Goal: Task Accomplishment & Management: Use online tool/utility

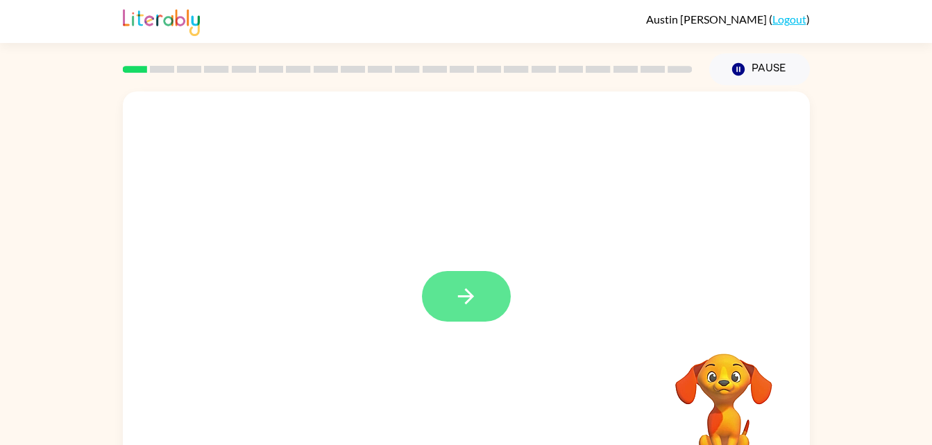
click at [466, 281] on button "button" at bounding box center [466, 296] width 89 height 51
click at [456, 311] on div at bounding box center [466, 290] width 687 height 396
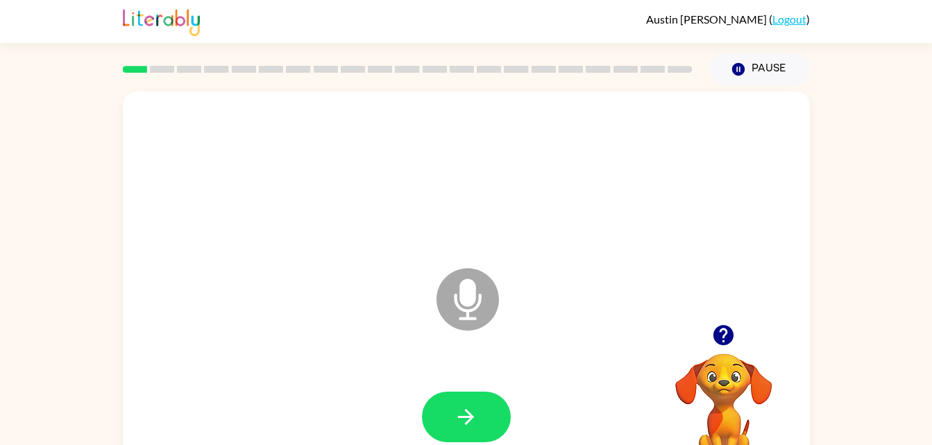
click at [726, 348] on button "button" at bounding box center [722, 335] width 35 height 35
click at [472, 411] on icon "button" at bounding box center [466, 417] width 24 height 24
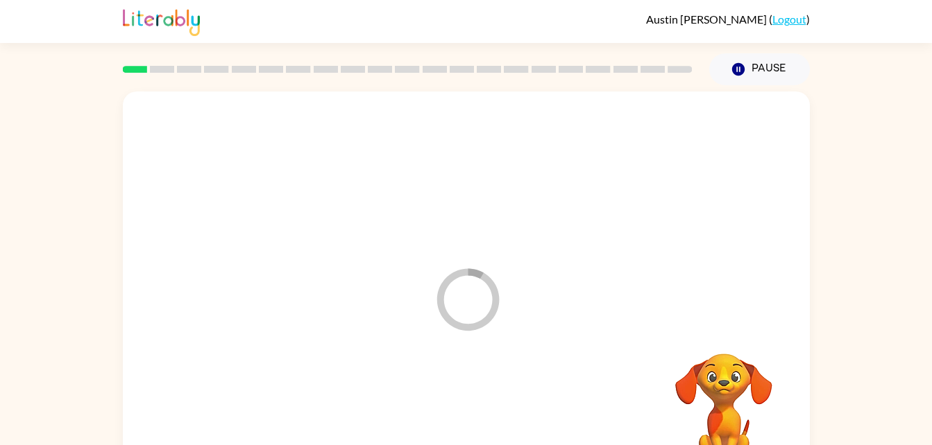
click at [463, 429] on div at bounding box center [466, 418] width 659 height 114
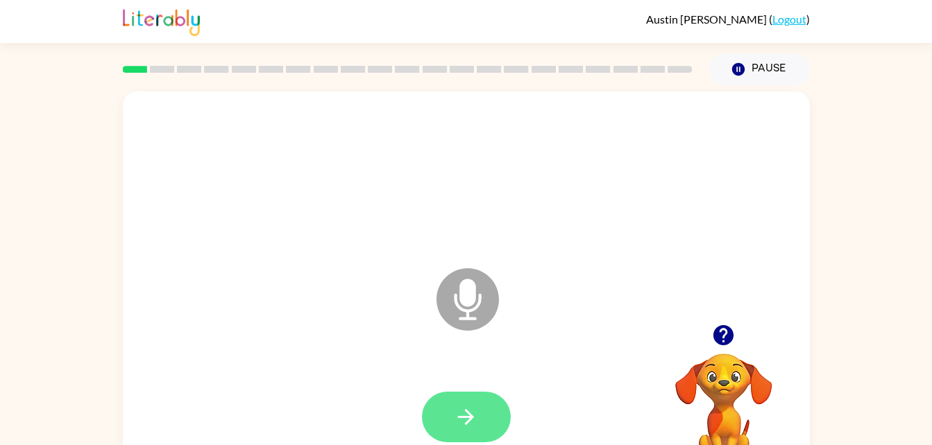
click at [471, 418] on icon "button" at bounding box center [466, 417] width 16 height 16
click at [465, 409] on icon "button" at bounding box center [466, 417] width 24 height 24
click at [640, 282] on icon "Microphone The Microphone is here when it is your turn to talk" at bounding box center [537, 317] width 208 height 104
click at [482, 423] on button "button" at bounding box center [466, 417] width 89 height 51
click at [717, 332] on icon "button" at bounding box center [723, 335] width 20 height 20
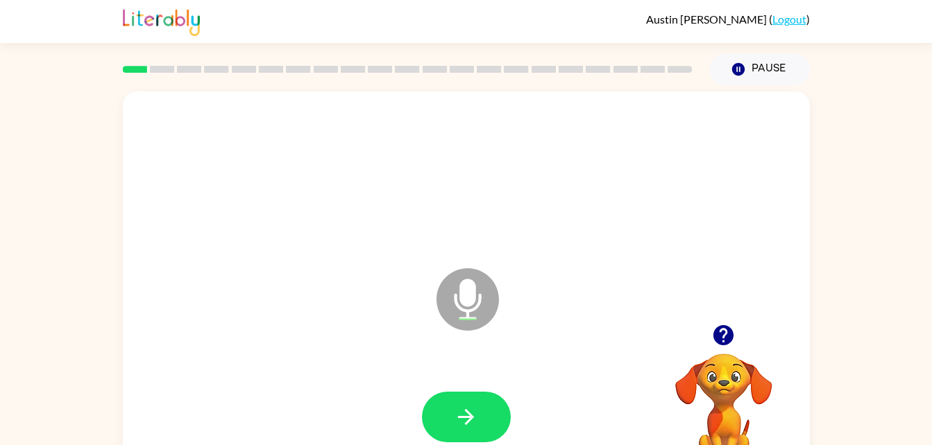
click at [470, 280] on icon "Microphone The Microphone is here when it is your turn to talk" at bounding box center [537, 317] width 208 height 104
click at [477, 318] on icon at bounding box center [467, 299] width 62 height 62
click at [469, 310] on icon "Microphone The Microphone is here when it is your turn to talk" at bounding box center [537, 317] width 208 height 104
click at [118, 9] on div "[PERSON_NAME] ( Logout )" at bounding box center [466, 21] width 932 height 43
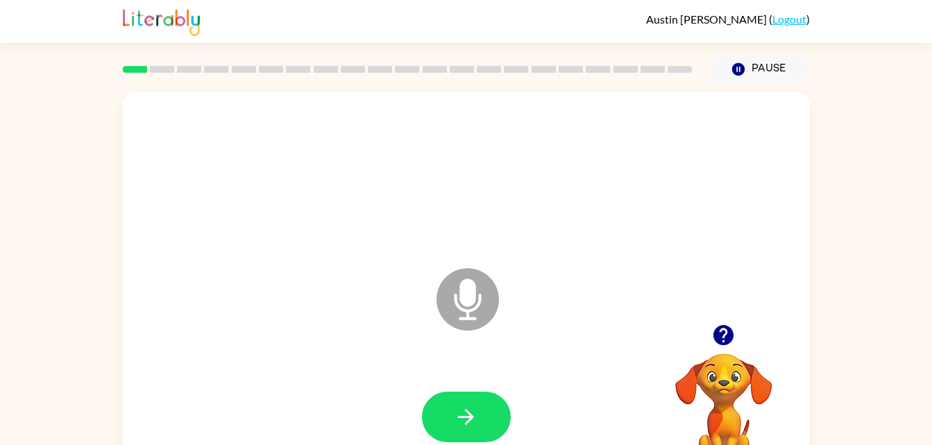
click at [118, 9] on div "[PERSON_NAME] ( Logout )" at bounding box center [466, 21] width 932 height 43
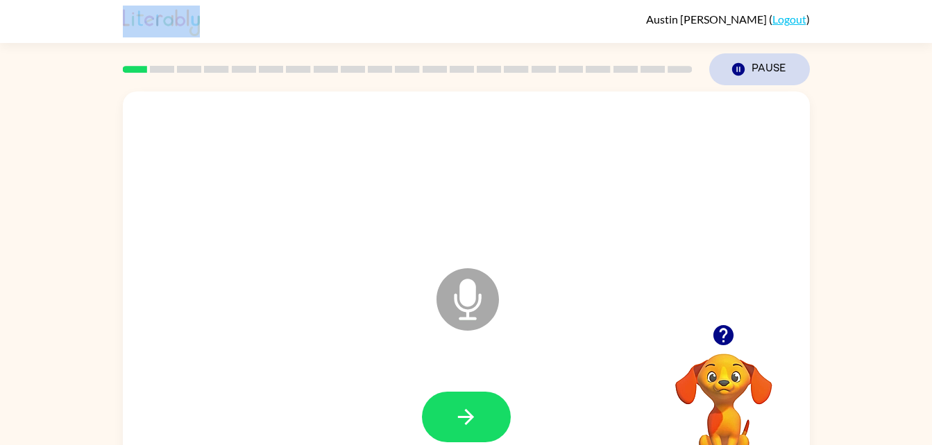
click at [751, 74] on button "Pause Pause" at bounding box center [759, 69] width 101 height 32
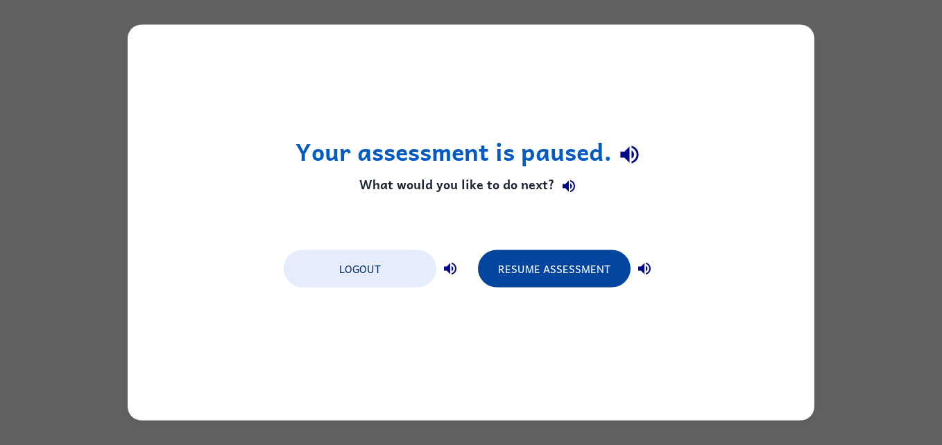
click at [571, 276] on button "Resume Assessment" at bounding box center [554, 268] width 153 height 37
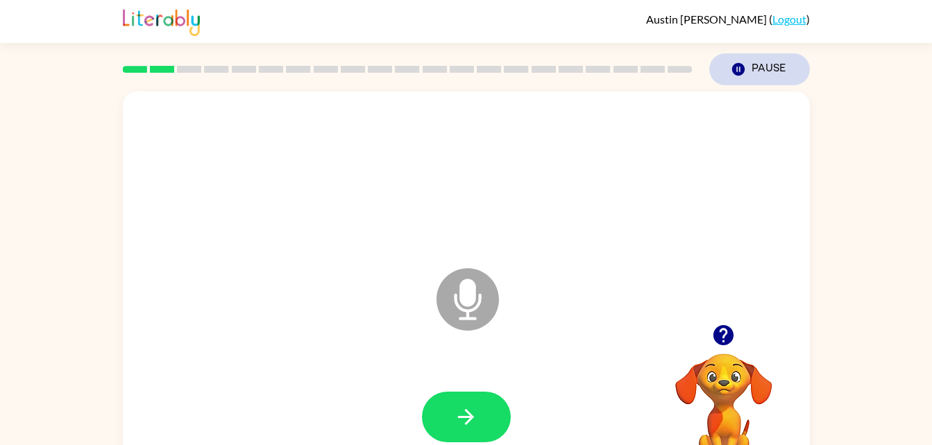
click at [773, 67] on button "Pause Pause" at bounding box center [759, 69] width 101 height 32
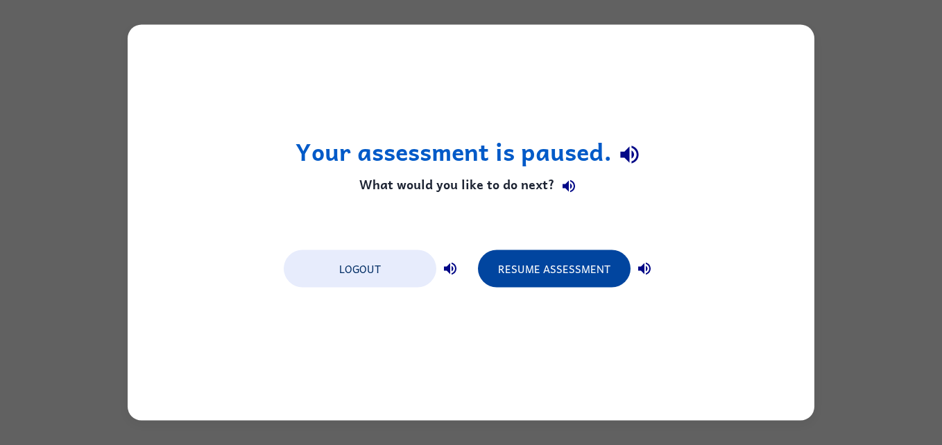
click at [560, 260] on button "Resume Assessment" at bounding box center [554, 268] width 153 height 37
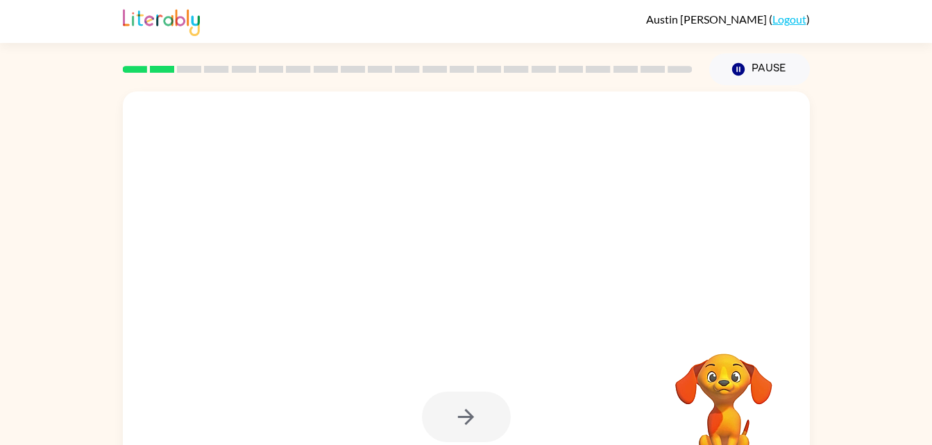
scroll to position [42, 0]
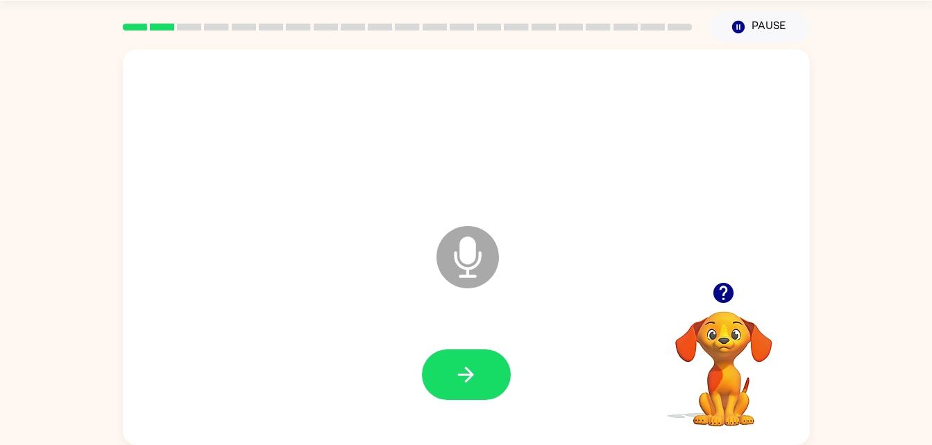
click at [730, 292] on icon "button" at bounding box center [723, 293] width 20 height 20
click at [463, 299] on icon "Microphone The Microphone is here when it is your turn to talk" at bounding box center [537, 275] width 208 height 104
click at [725, 286] on icon "button" at bounding box center [723, 293] width 20 height 20
click at [447, 250] on icon at bounding box center [467, 257] width 62 height 62
click at [469, 274] on icon at bounding box center [467, 257] width 62 height 62
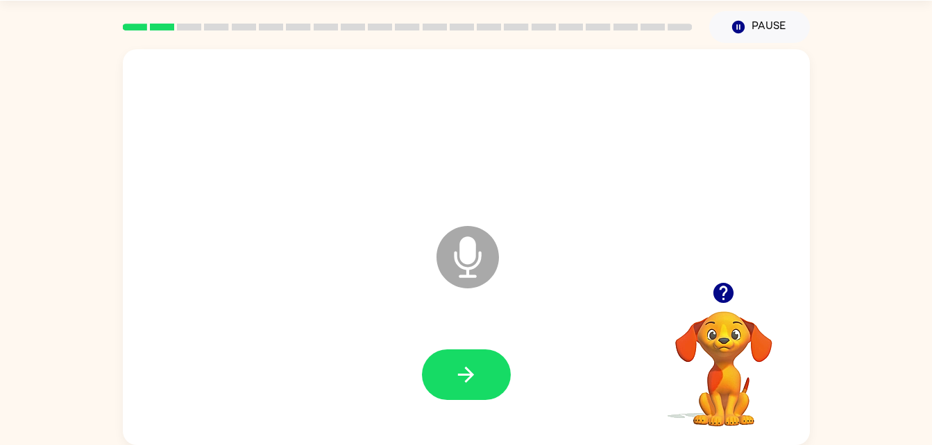
click at [471, 281] on icon at bounding box center [467, 257] width 62 height 62
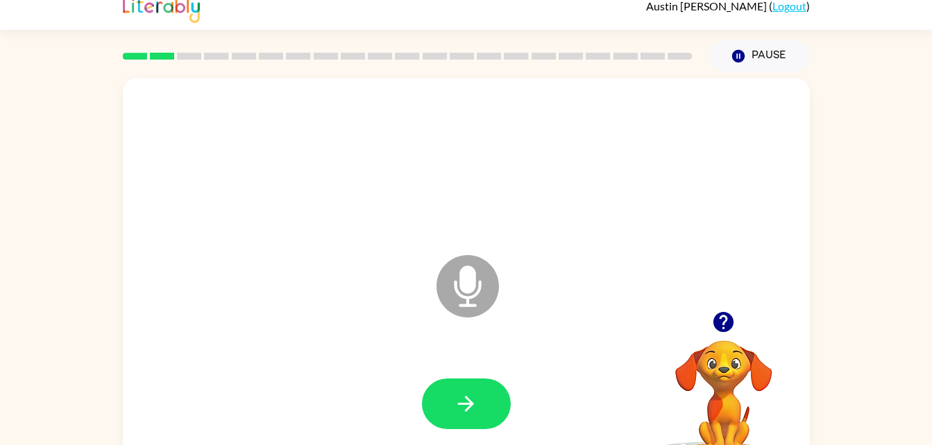
scroll to position [8, 0]
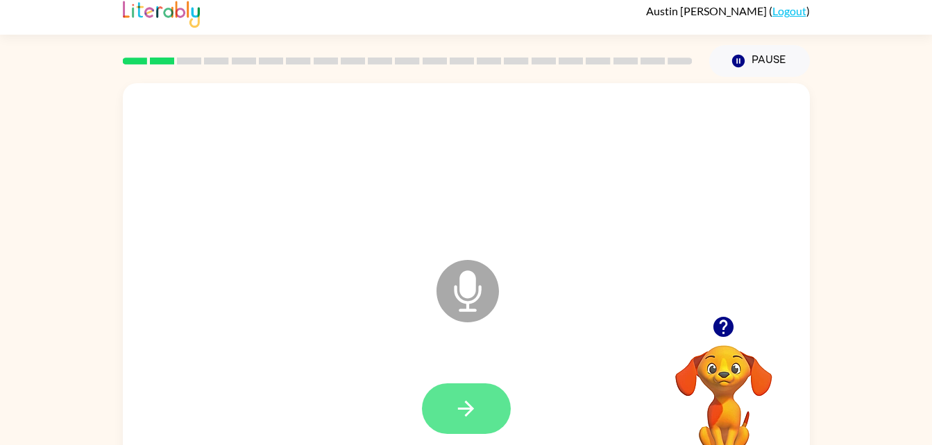
click at [477, 413] on icon "button" at bounding box center [466, 409] width 24 height 24
click at [473, 422] on div at bounding box center [466, 409] width 89 height 51
click at [467, 425] on div at bounding box center [466, 409] width 89 height 51
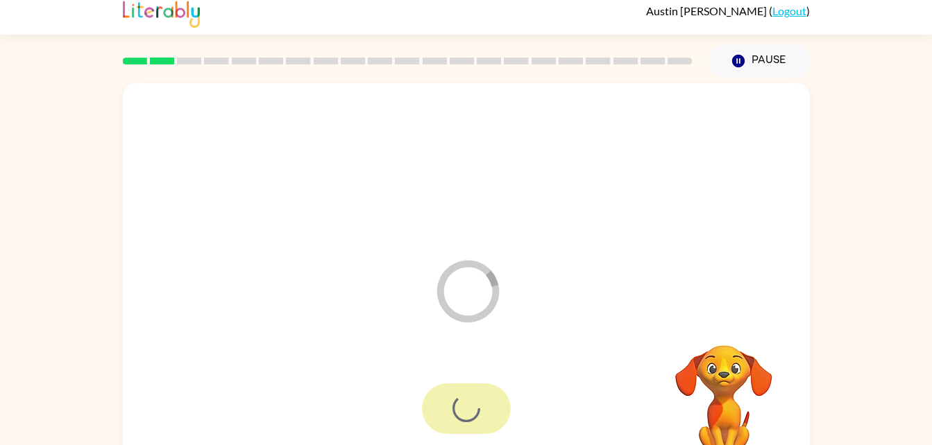
click at [463, 420] on div at bounding box center [466, 409] width 89 height 51
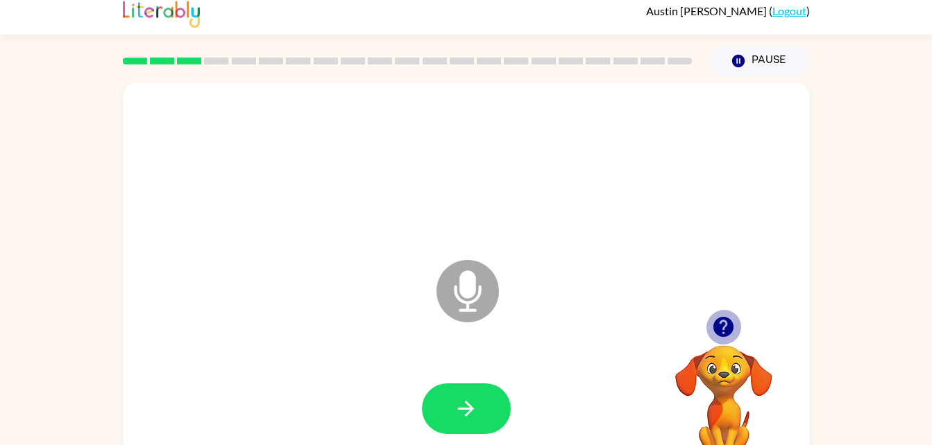
click at [721, 320] on icon "button" at bounding box center [723, 327] width 20 height 20
click at [39, 416] on div "Your browser must support playing .mp4 files to use Literably. Please try using…" at bounding box center [466, 278] width 932 height 402
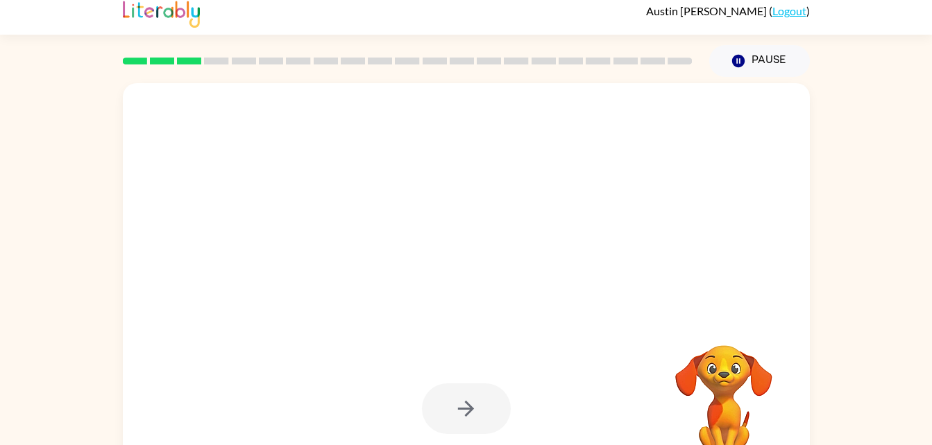
click at [639, 162] on div at bounding box center [466, 168] width 659 height 114
click at [756, 62] on button "Pause Pause" at bounding box center [759, 61] width 101 height 32
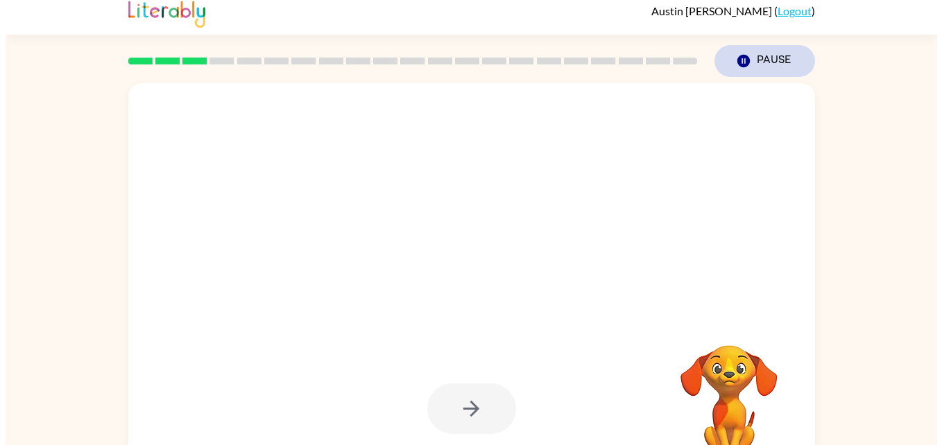
scroll to position [0, 0]
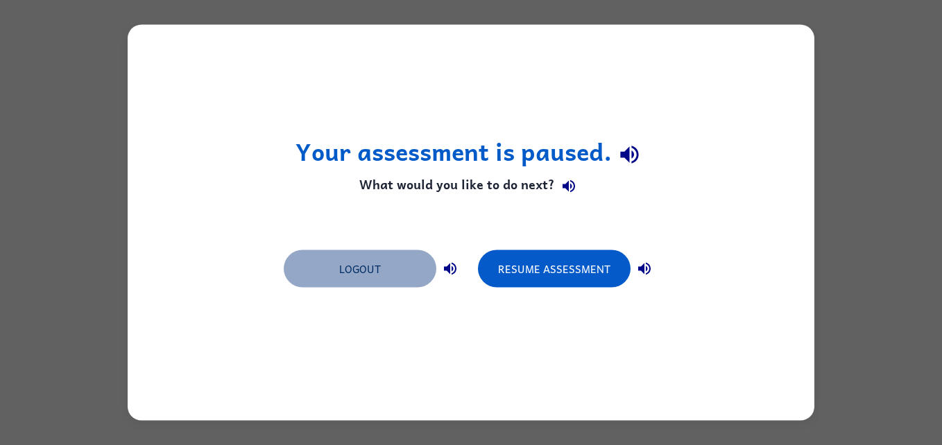
click at [401, 258] on button "Logout" at bounding box center [360, 268] width 153 height 37
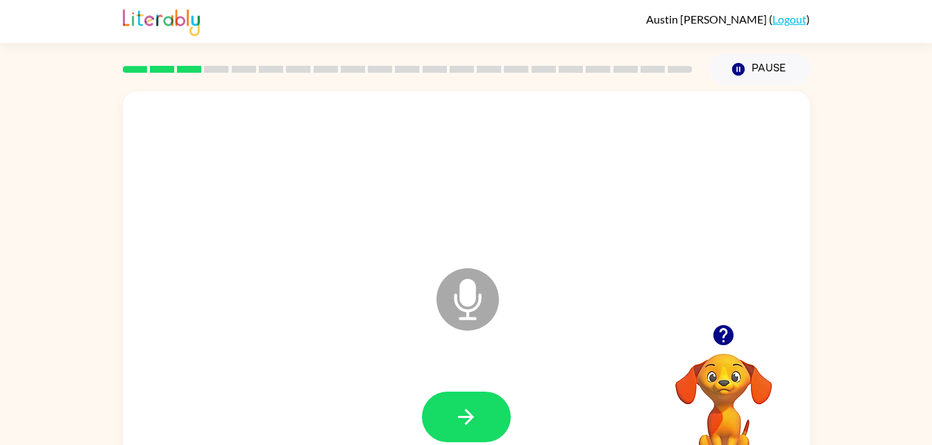
click at [730, 338] on icon "button" at bounding box center [723, 335] width 20 height 20
click at [725, 340] on icon "button" at bounding box center [723, 335] width 20 height 20
click at [714, 334] on icon "button" at bounding box center [723, 335] width 20 height 20
click at [722, 332] on icon "button" at bounding box center [723, 335] width 20 height 20
click at [721, 336] on icon "button" at bounding box center [723, 335] width 20 height 20
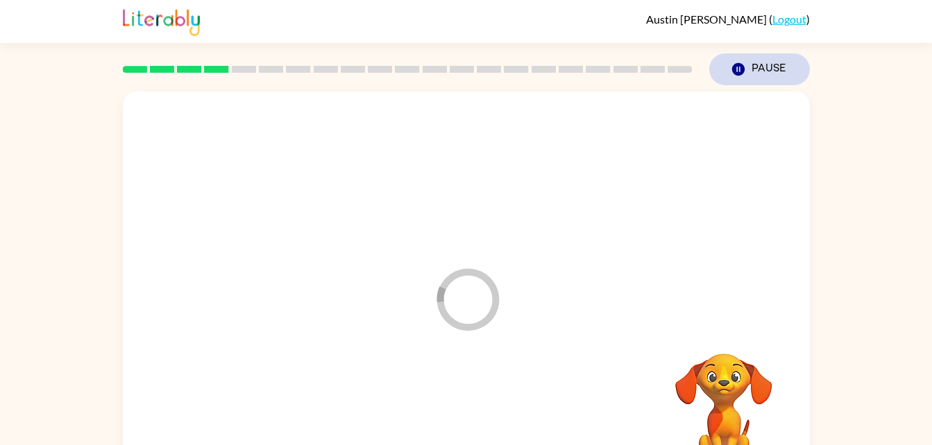
click at [734, 67] on icon "button" at bounding box center [737, 69] width 12 height 12
